Goal: Task Accomplishment & Management: Manage account settings

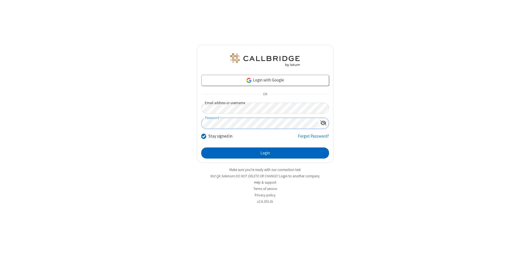
click at [265, 153] on button "Login" at bounding box center [265, 153] width 128 height 11
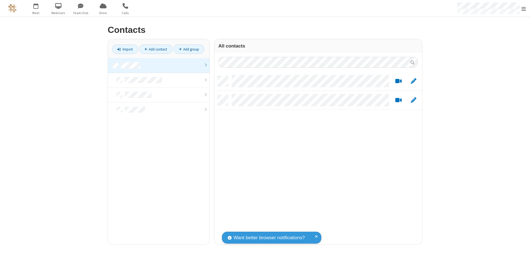
scroll to position [169, 204]
click at [159, 65] on link at bounding box center [159, 65] width 102 height 15
click at [156, 49] on link "Add contact" at bounding box center [155, 48] width 33 height 9
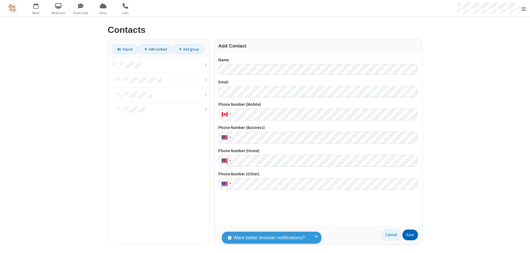
click at [411, 235] on button "Save" at bounding box center [410, 235] width 15 height 11
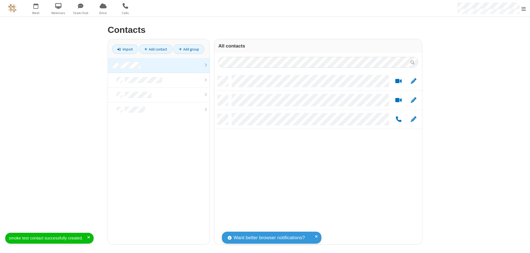
scroll to position [169, 204]
